Goal: Check status: Check status

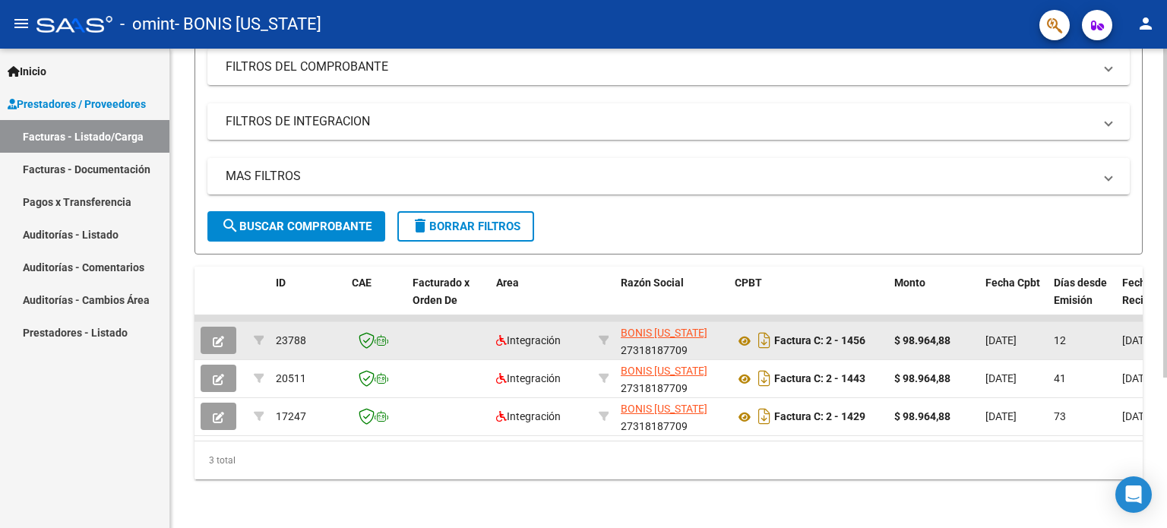
click at [671, 327] on span "BONIS [US_STATE]" at bounding box center [663, 333] width 87 height 12
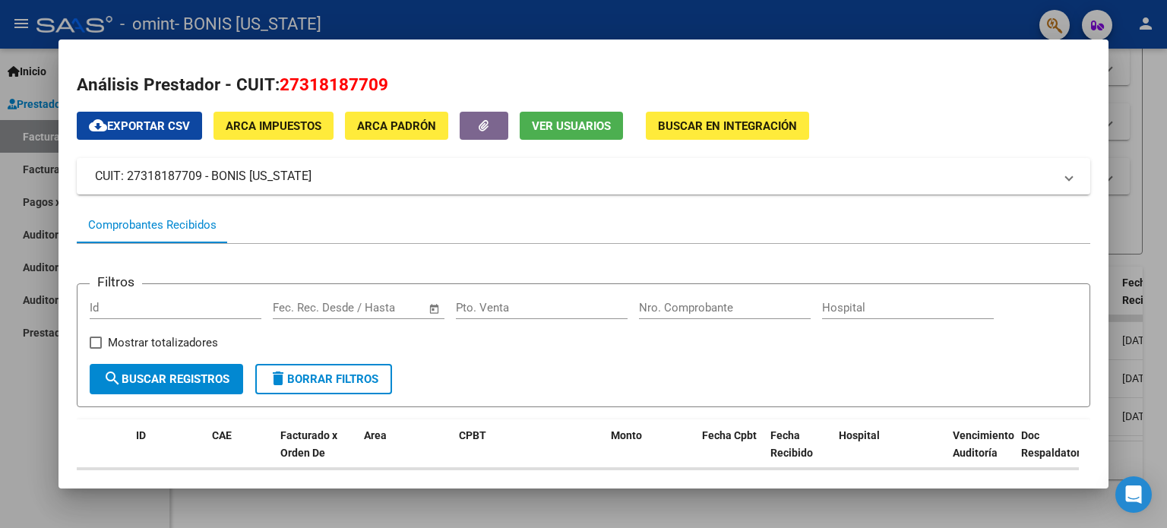
click at [1123, 99] on div at bounding box center [583, 264] width 1167 height 528
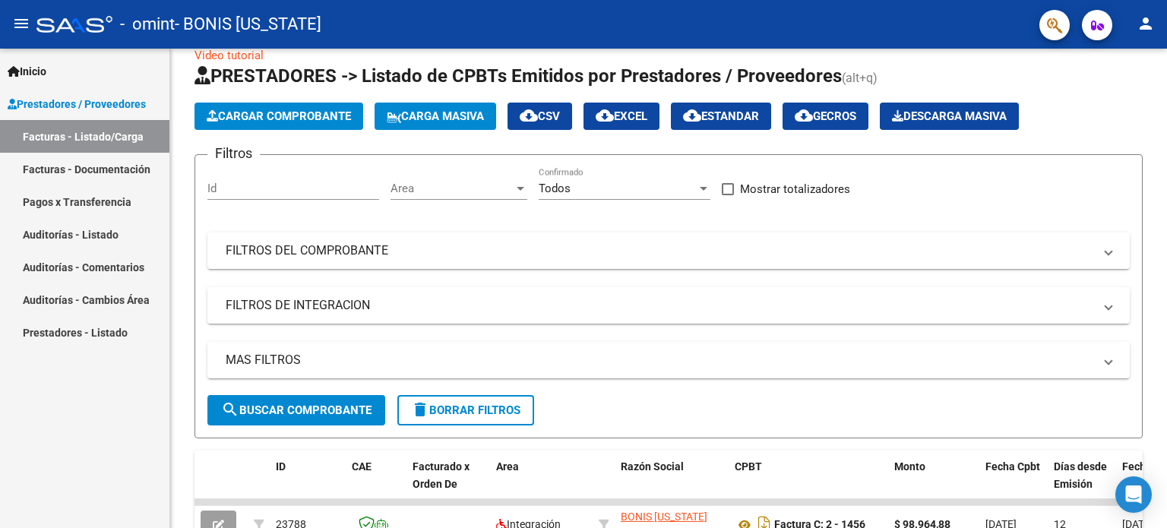
scroll to position [21, 0]
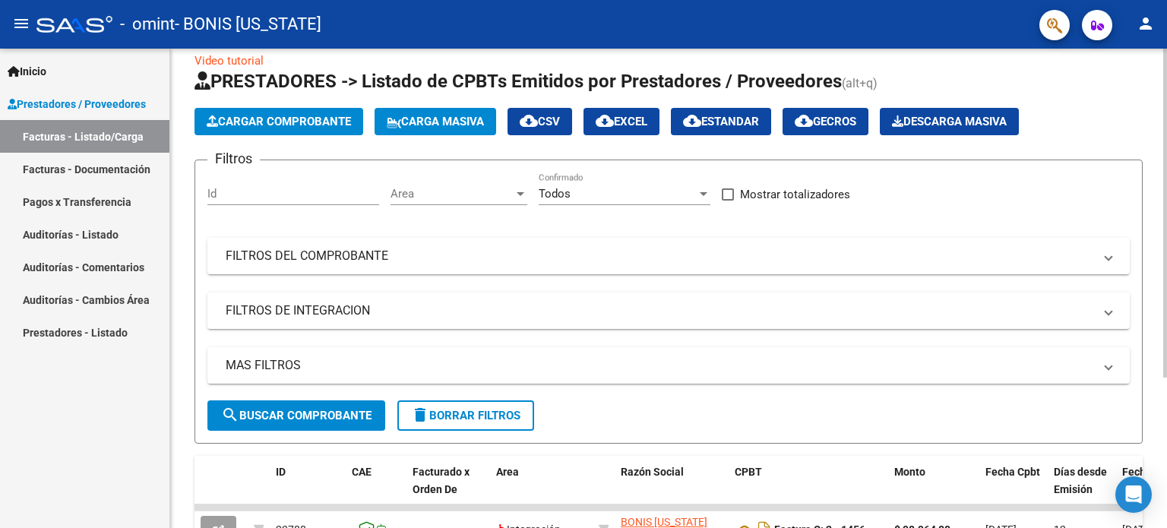
click at [337, 416] on span "search Buscar Comprobante" at bounding box center [296, 416] width 150 height 14
click at [46, 69] on span "Inicio" at bounding box center [27, 71] width 39 height 17
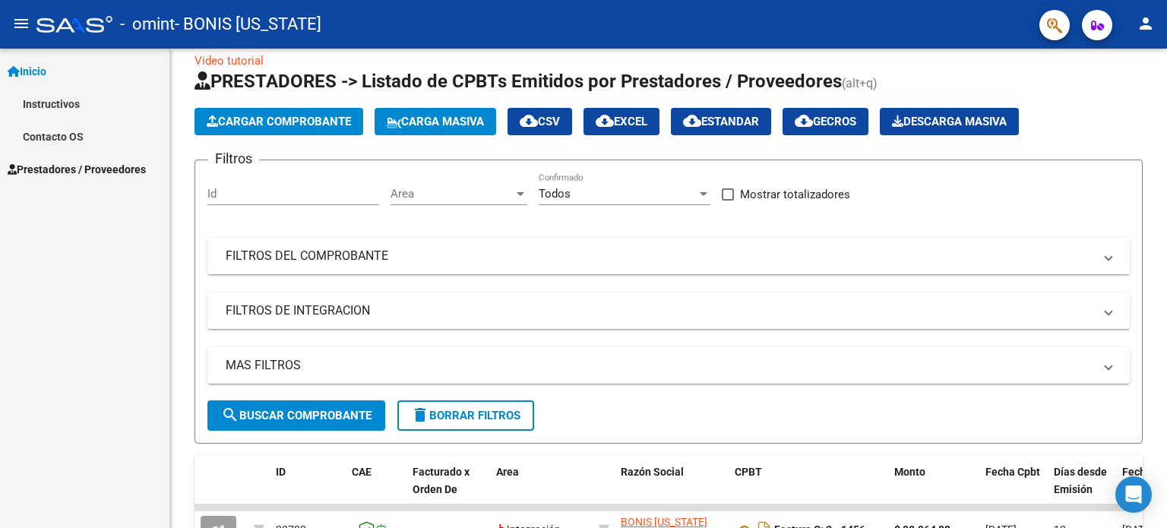
click at [102, 135] on link "Contacto OS" at bounding box center [84, 136] width 169 height 33
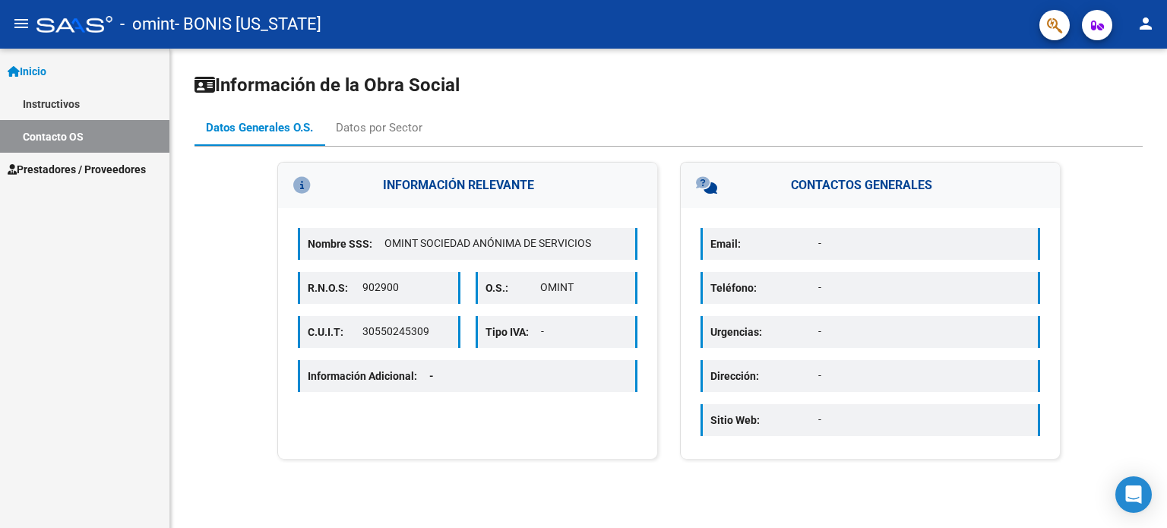
click at [793, 238] on p "Email:" at bounding box center [764, 243] width 108 height 17
click at [396, 123] on div "Datos por Sector" at bounding box center [379, 127] width 87 height 17
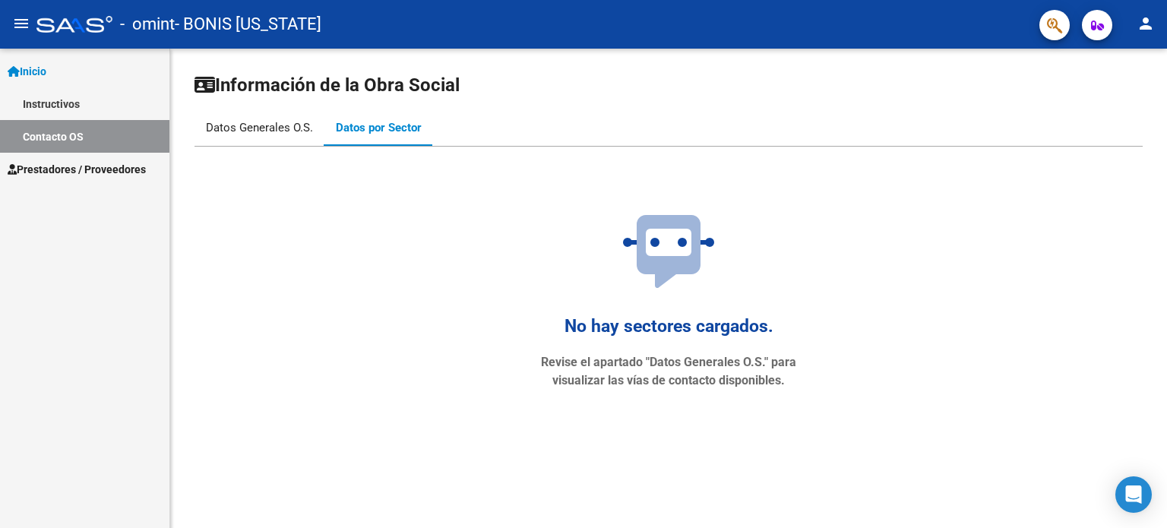
click at [267, 122] on div "Datos Generales O.S." at bounding box center [259, 127] width 107 height 17
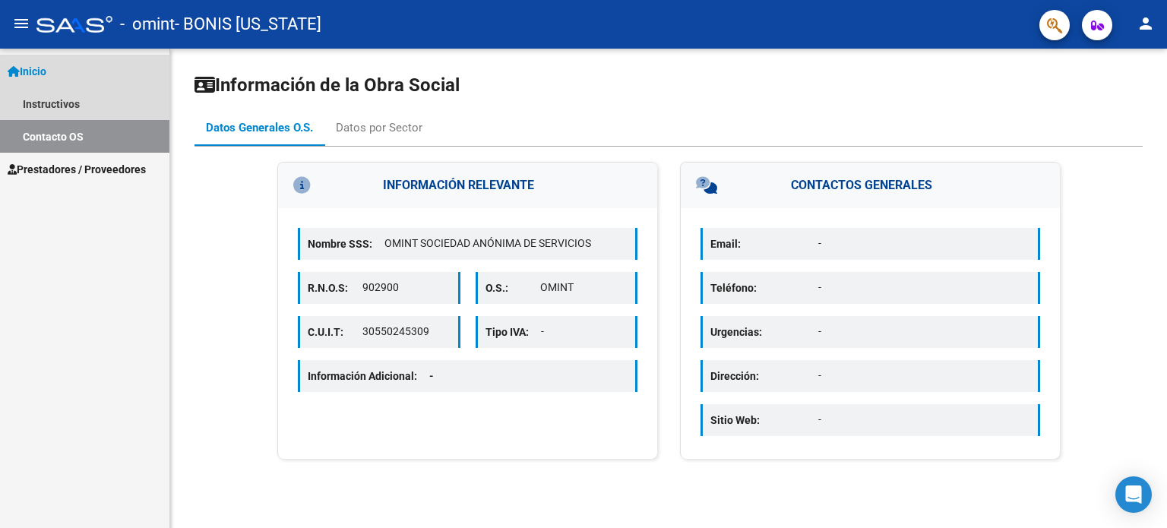
drag, startPoint x: 61, startPoint y: 72, endPoint x: 85, endPoint y: 76, distance: 24.6
click at [61, 72] on link "Inicio" at bounding box center [84, 71] width 169 height 33
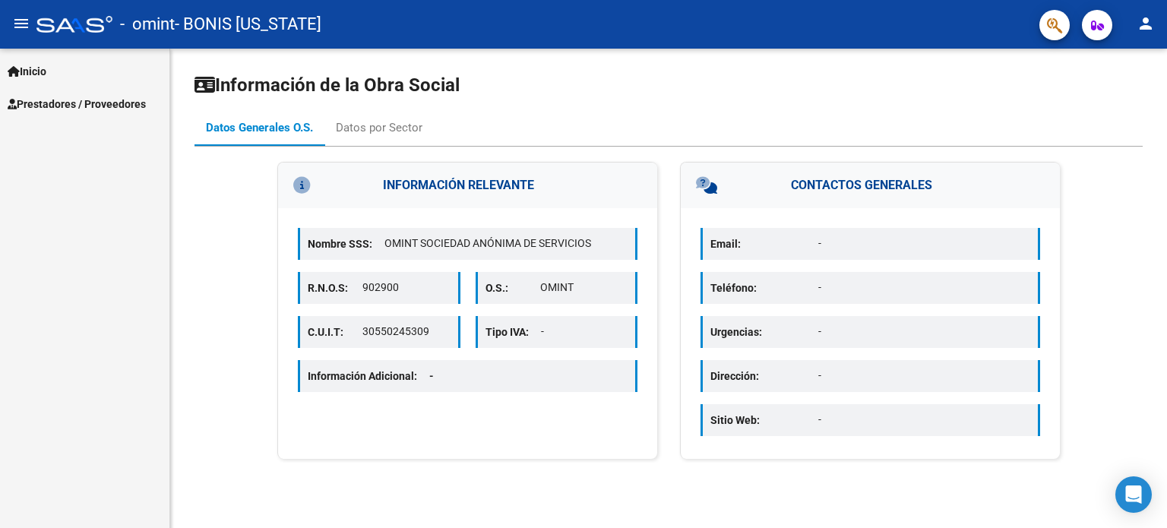
click at [46, 65] on span "Inicio" at bounding box center [27, 71] width 39 height 17
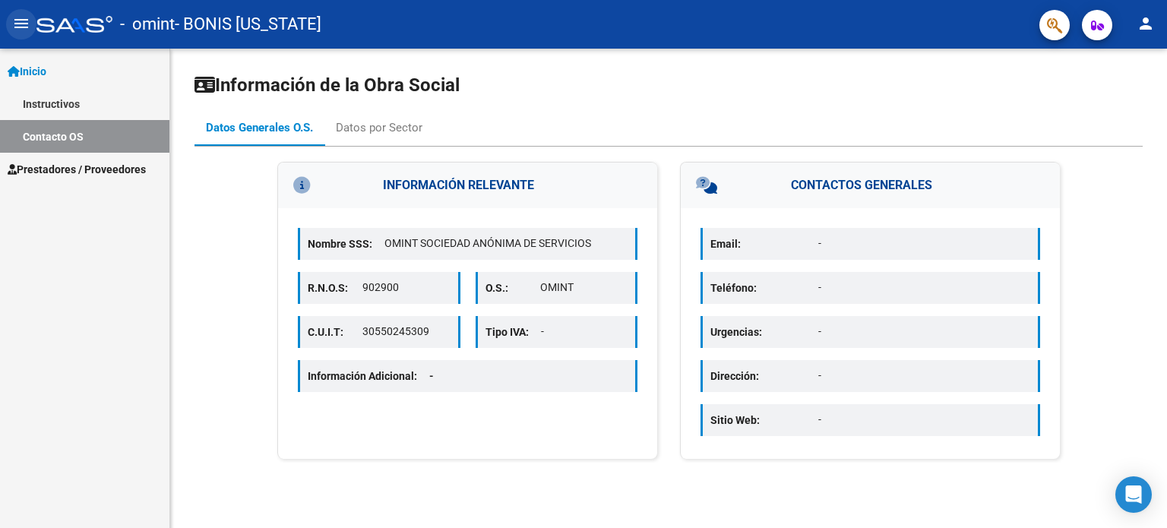
click at [30, 22] on mat-icon "menu" at bounding box center [21, 23] width 18 height 18
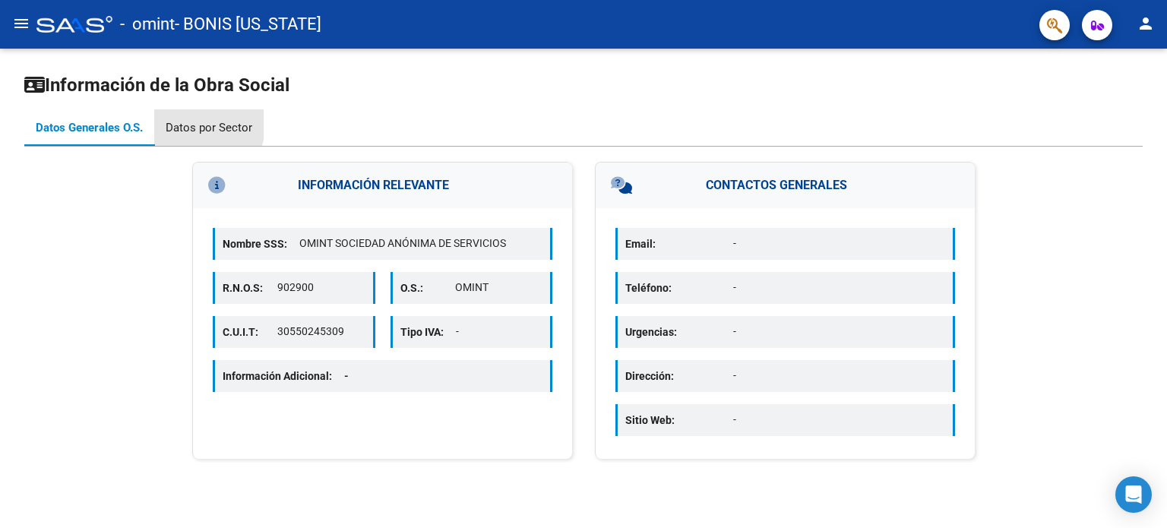
click at [182, 121] on div "Datos por Sector" at bounding box center [209, 127] width 87 height 17
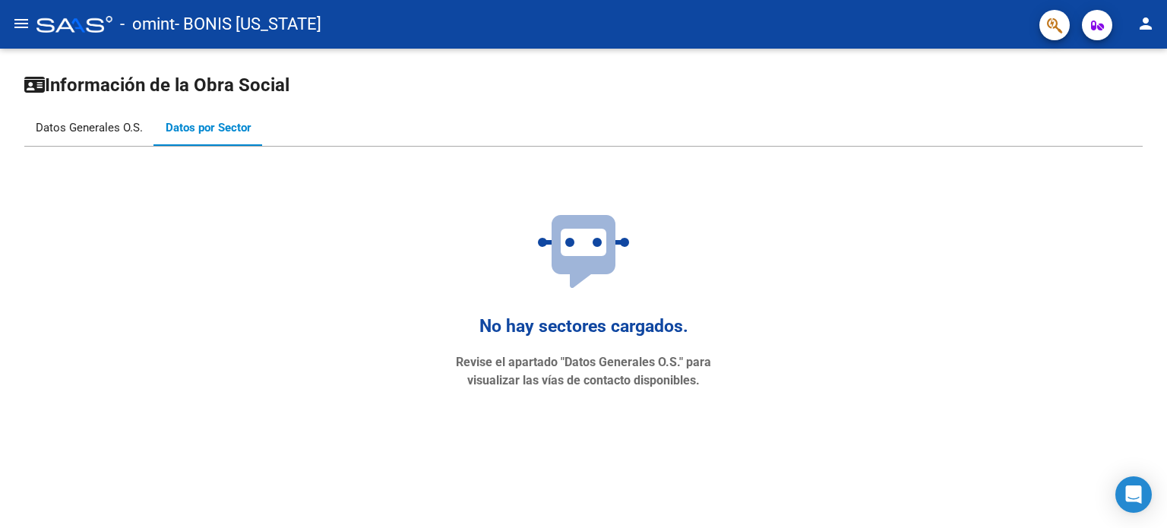
click at [74, 122] on div "Datos Generales O.S." at bounding box center [89, 127] width 107 height 17
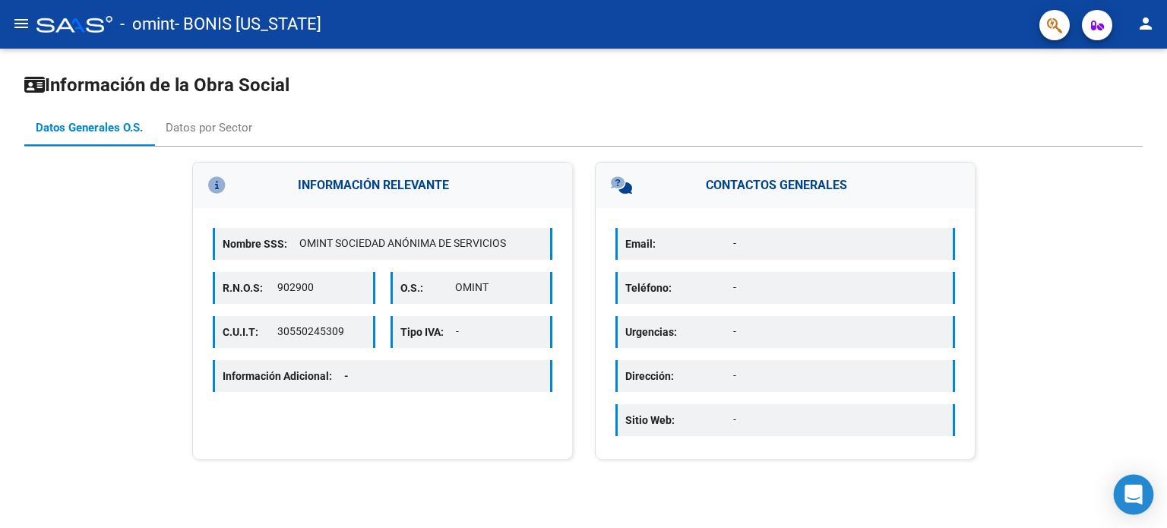
click at [1123, 494] on div "Open Intercom Messenger" at bounding box center [1133, 495] width 40 height 40
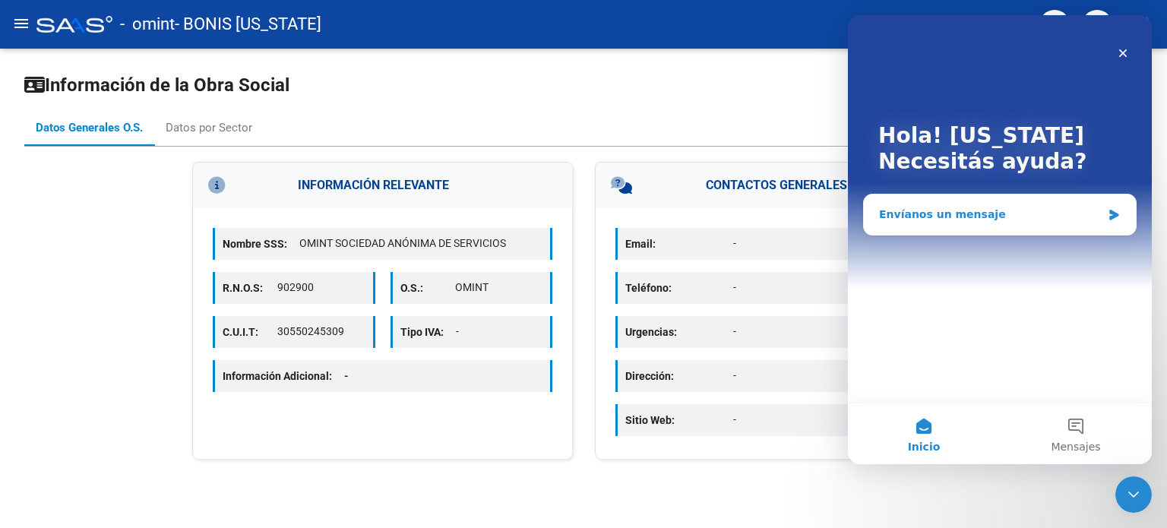
click at [957, 210] on div "Envíanos un mensaje" at bounding box center [990, 215] width 223 height 16
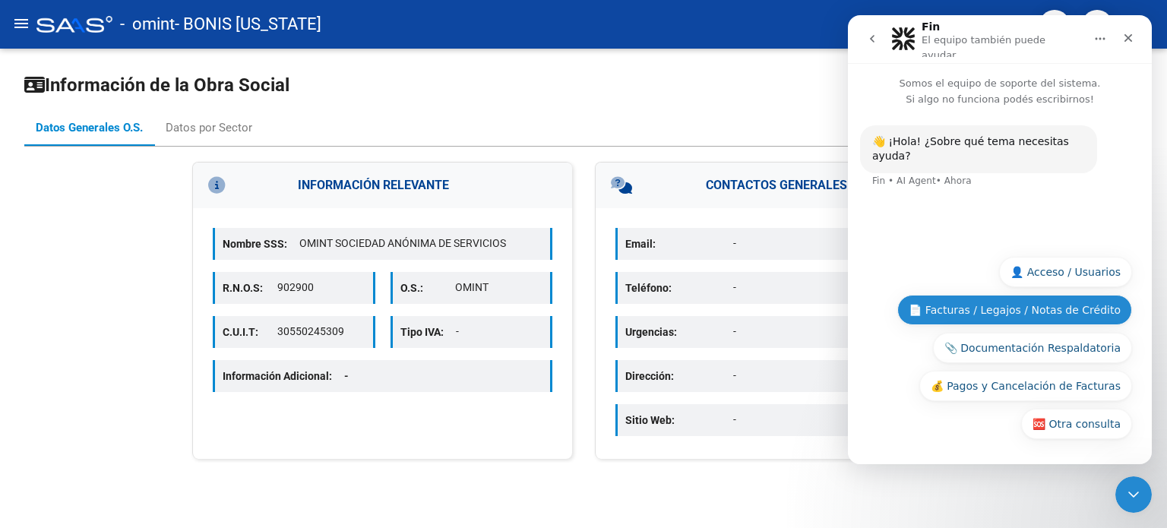
click at [1046, 315] on button "📄 Facturas / Legajos / Notas de Crédito" at bounding box center [1014, 310] width 235 height 30
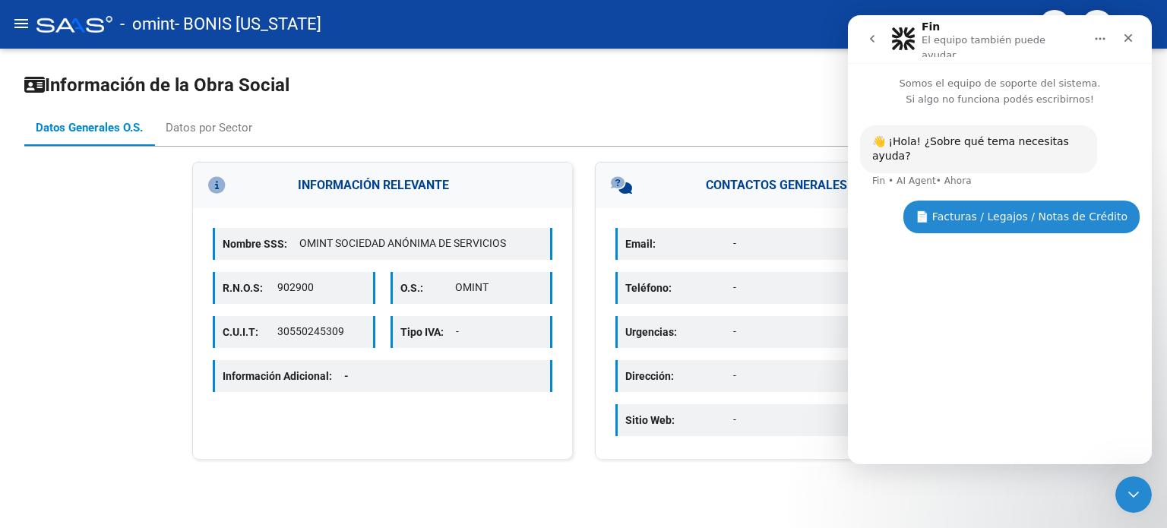
click at [941, 439] on div "👋 ¡Hola! ¿Sobre qué tema necesitas ayuda? Fin • AI Agent • Ahora 📄 Facturas / L…" at bounding box center [1000, 279] width 304 height 344
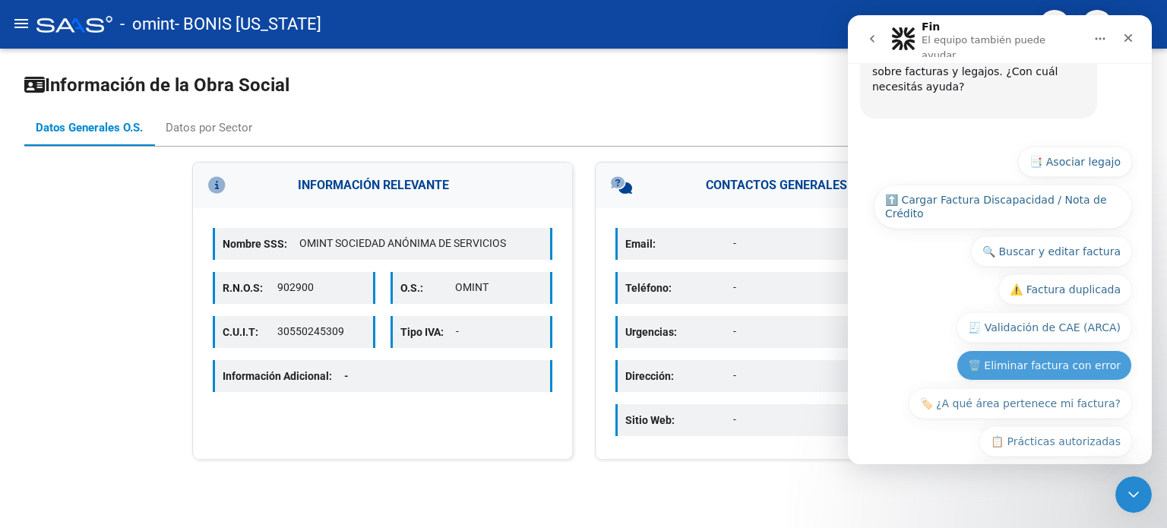
scroll to position [223, 0]
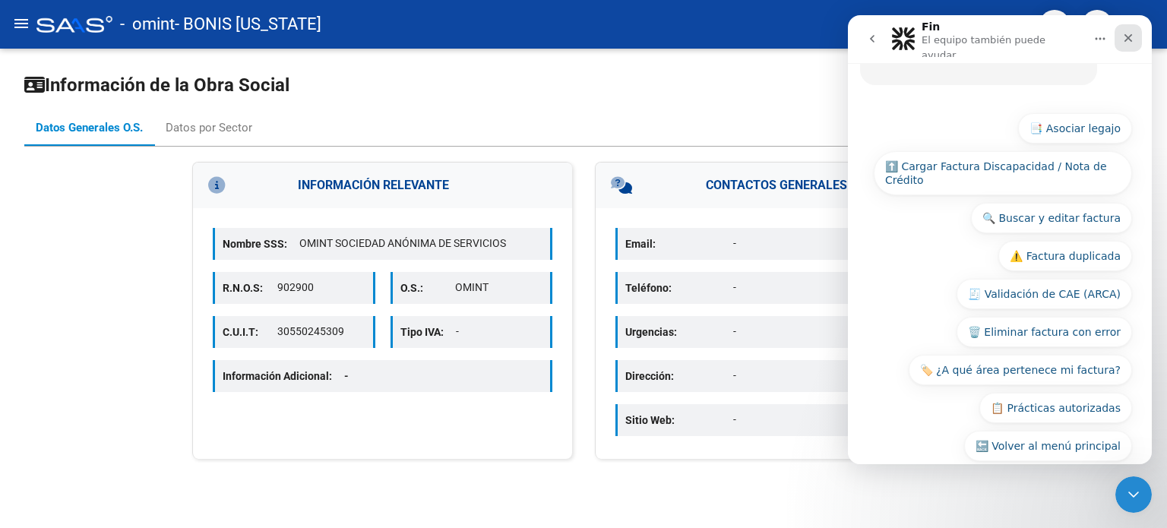
click at [1135, 36] on div "Cerrar" at bounding box center [1127, 37] width 27 height 27
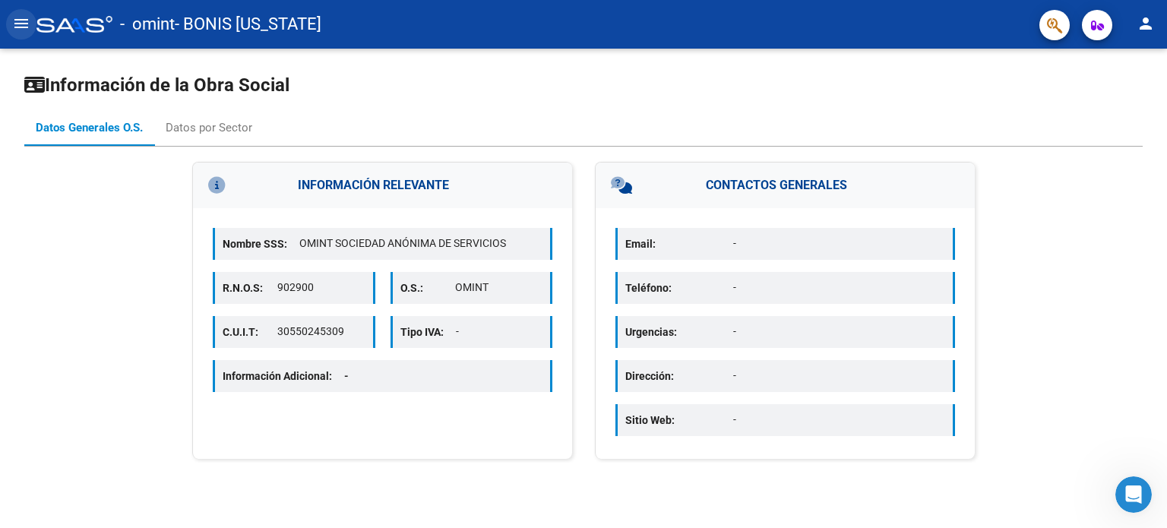
click at [16, 30] on mat-icon "menu" at bounding box center [21, 23] width 18 height 18
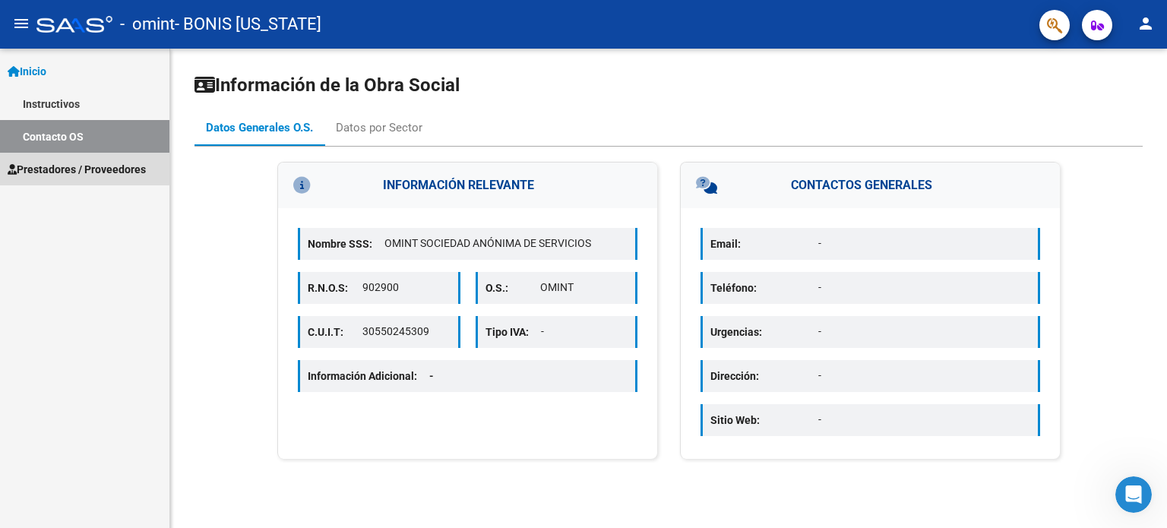
click at [51, 166] on span "Prestadores / Proveedores" at bounding box center [77, 169] width 138 height 17
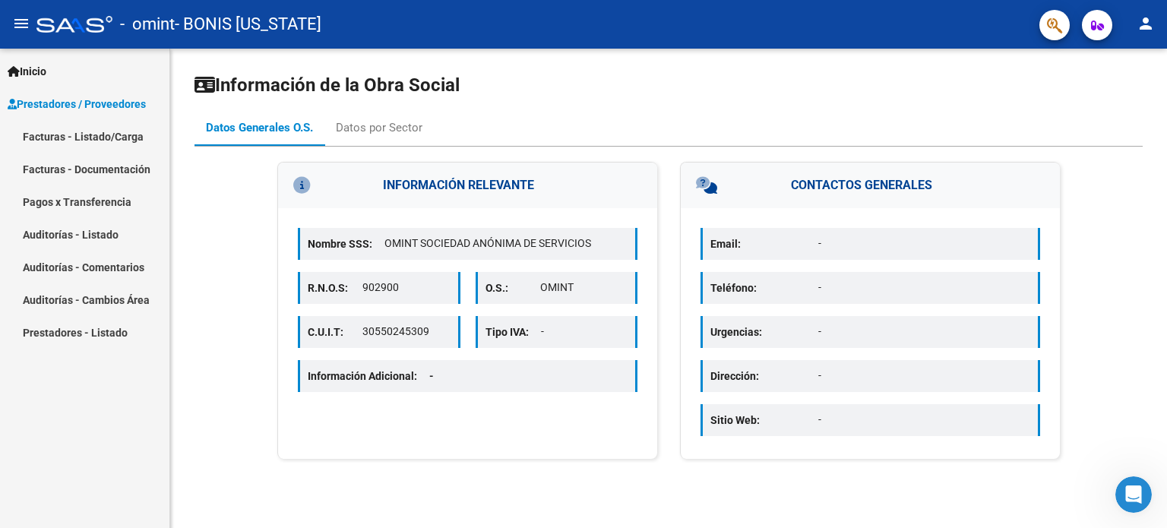
click at [94, 172] on link "Facturas - Documentación" at bounding box center [84, 169] width 169 height 33
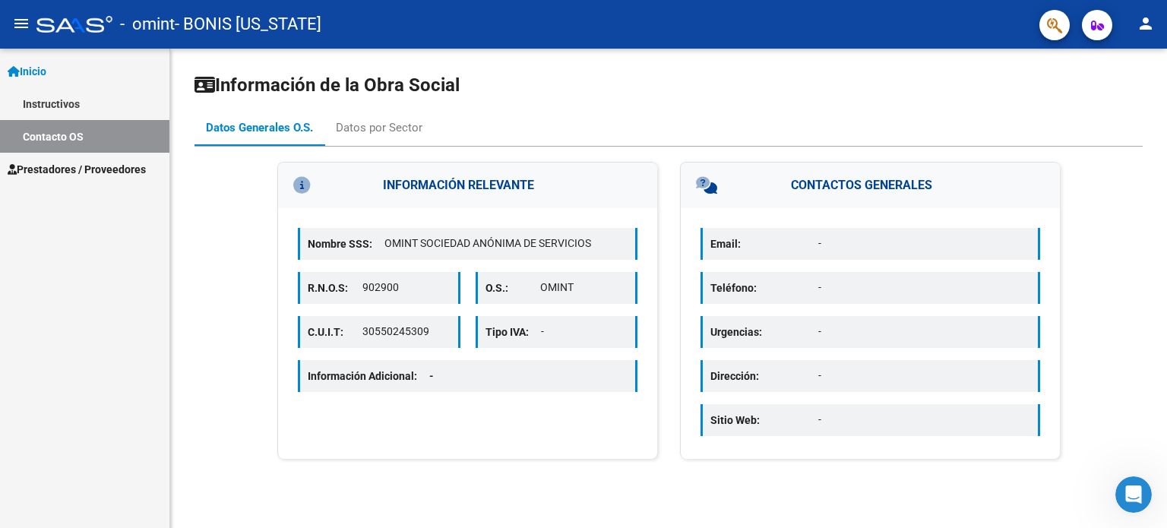
click at [33, 60] on link "Inicio" at bounding box center [84, 71] width 169 height 33
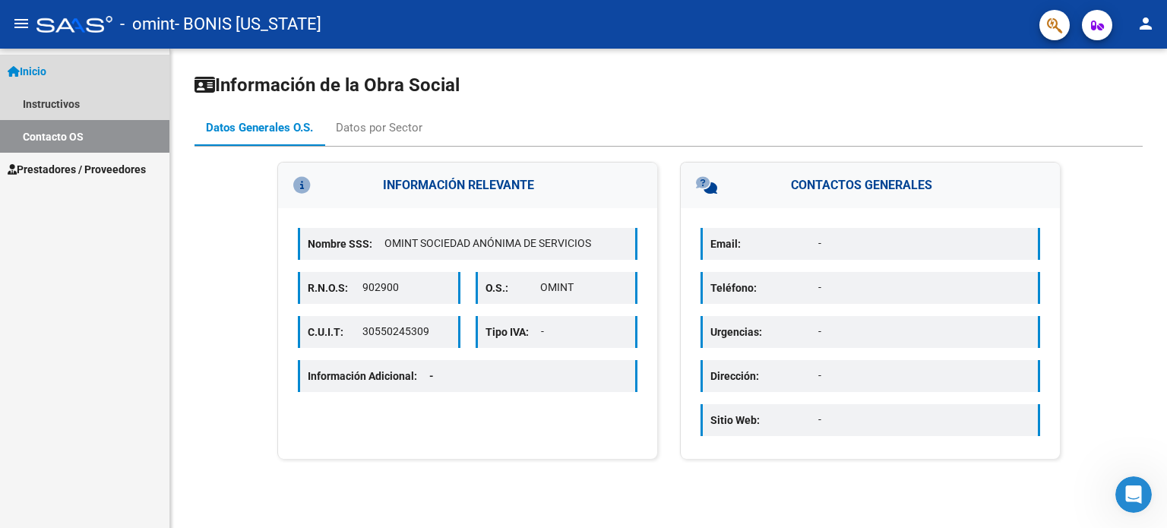
click at [39, 71] on span "Inicio" at bounding box center [27, 71] width 39 height 17
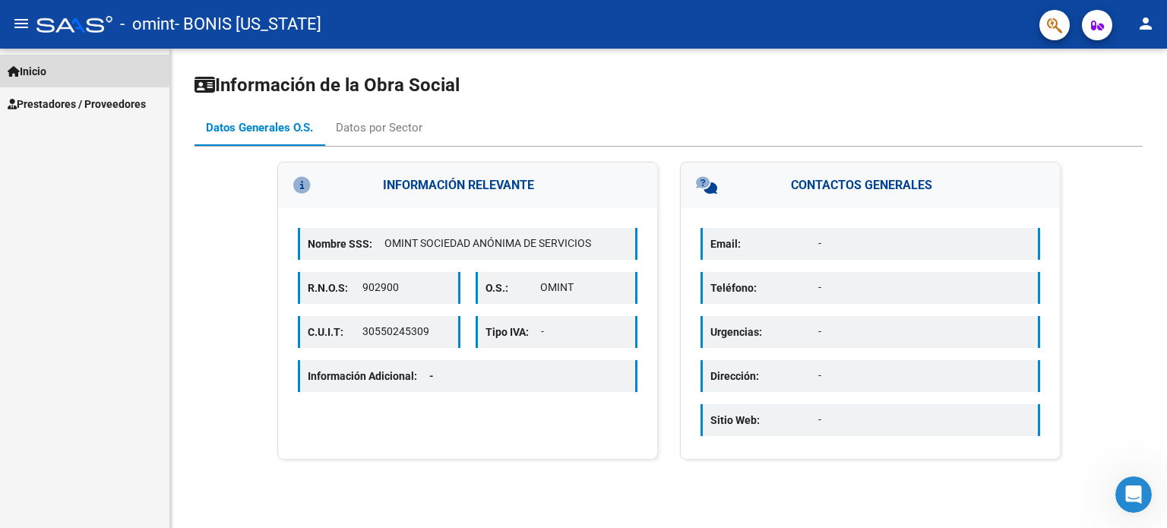
click at [46, 68] on span "Inicio" at bounding box center [27, 71] width 39 height 17
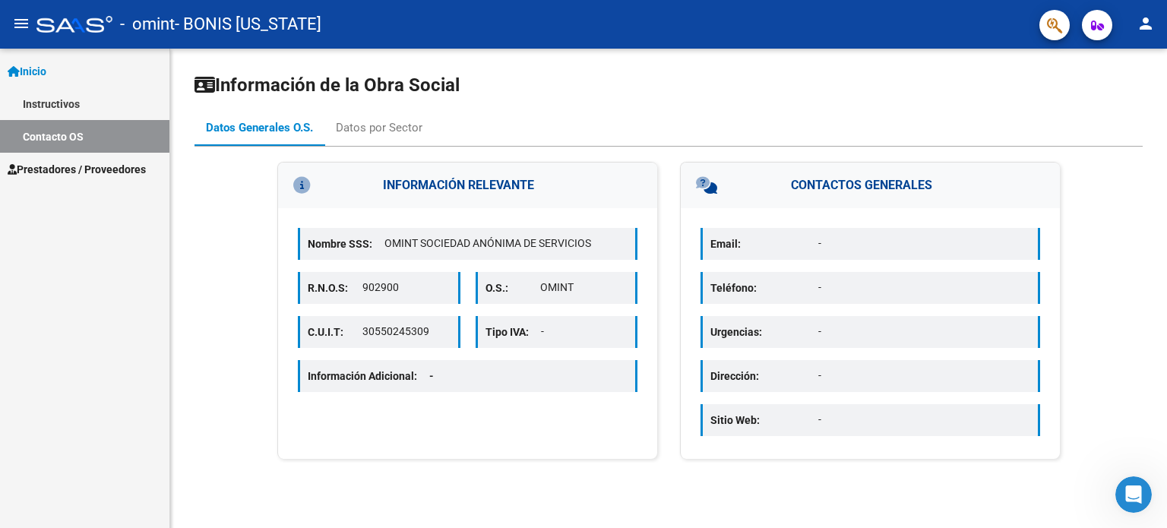
click at [39, 166] on span "Prestadores / Proveedores" at bounding box center [77, 169] width 138 height 17
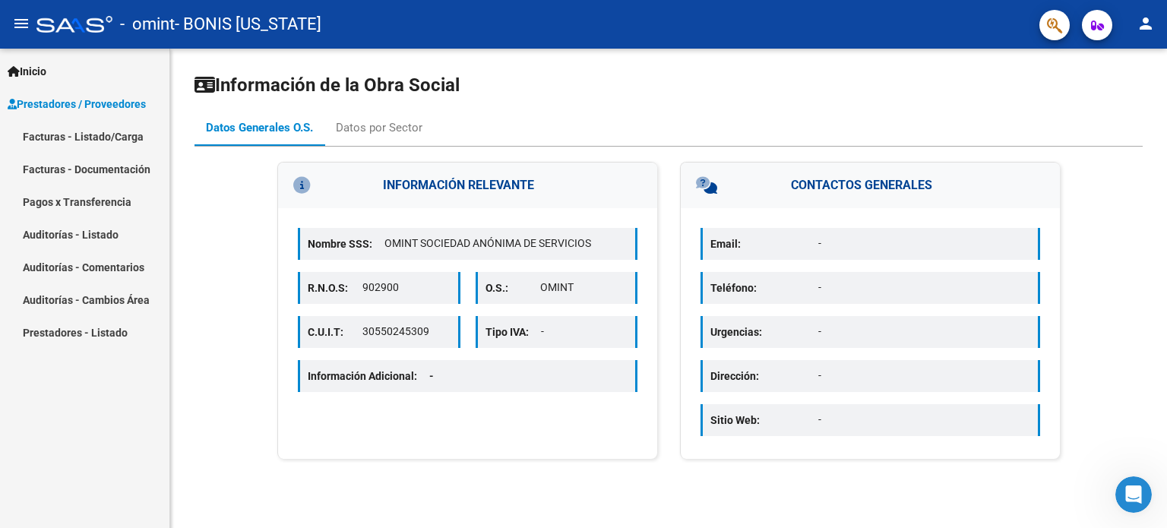
click at [94, 165] on link "Facturas - Documentación" at bounding box center [84, 169] width 169 height 33
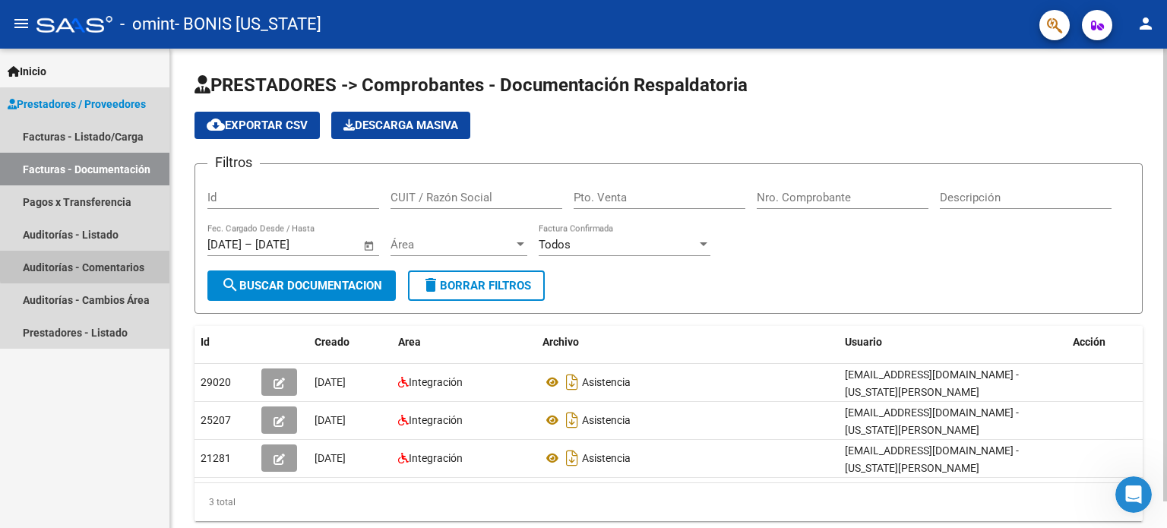
click at [125, 257] on link "Auditorías - Comentarios" at bounding box center [84, 267] width 169 height 33
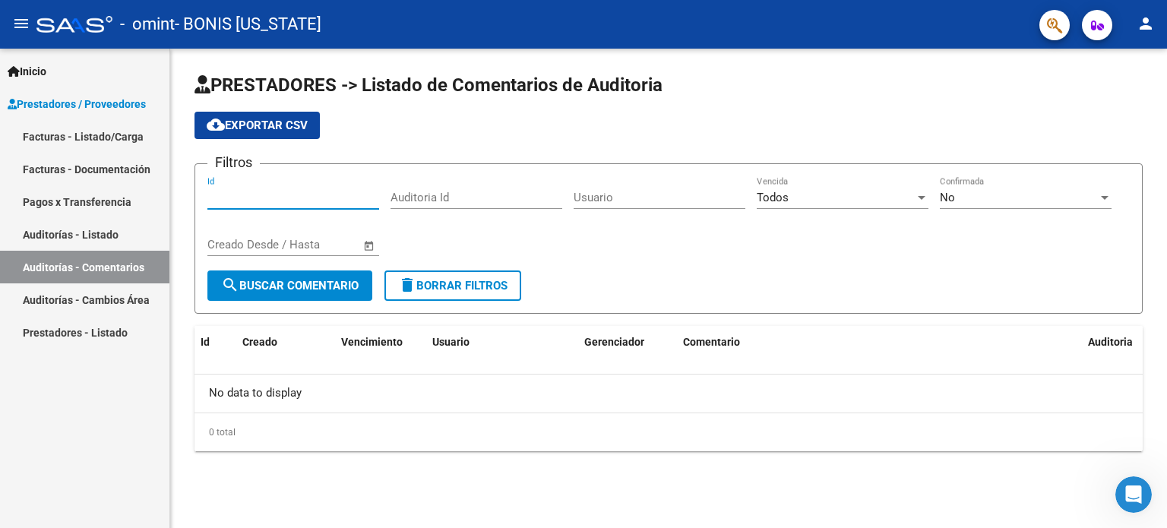
click at [245, 191] on input "Id" at bounding box center [293, 198] width 172 height 14
click at [257, 191] on input "Id" at bounding box center [293, 198] width 172 height 14
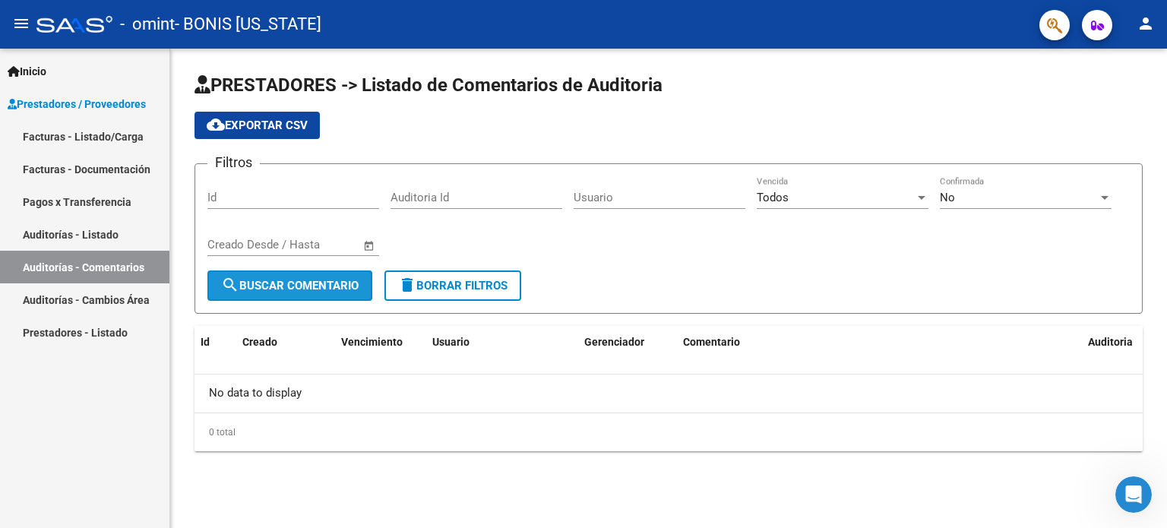
click at [270, 286] on span "search Buscar Comentario" at bounding box center [289, 286] width 137 height 14
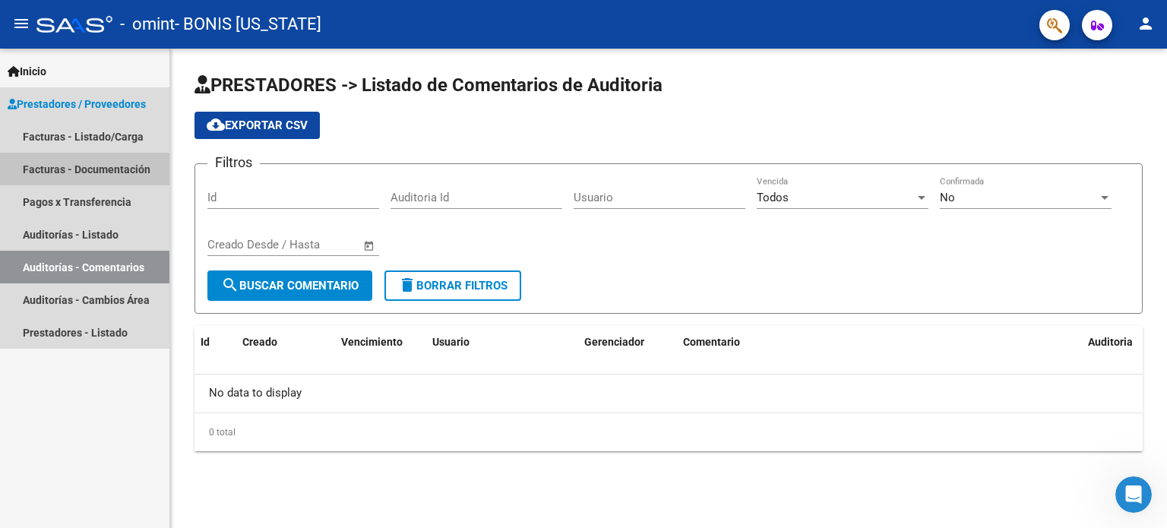
click at [100, 170] on link "Facturas - Documentación" at bounding box center [84, 169] width 169 height 33
